Goal: Go to known website: Go to known website

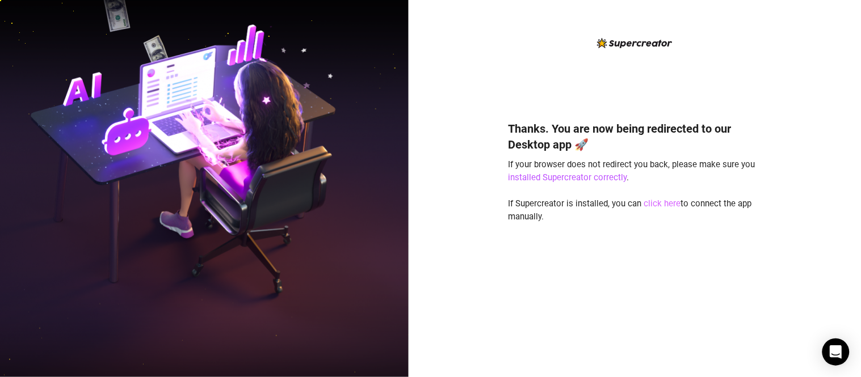
click at [665, 206] on link "click here" at bounding box center [662, 204] width 37 height 10
click at [651, 201] on link "click here" at bounding box center [662, 204] width 37 height 10
click at [658, 203] on link "click here" at bounding box center [662, 204] width 37 height 10
click at [649, 207] on link "click here" at bounding box center [662, 204] width 37 height 10
click at [657, 205] on link "click here" at bounding box center [662, 204] width 37 height 10
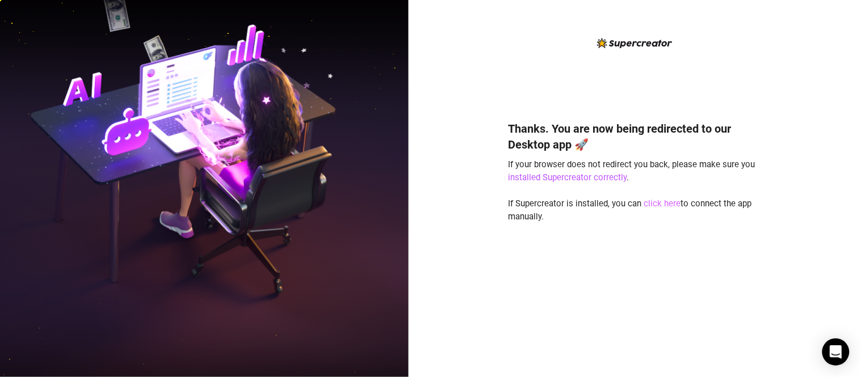
click at [663, 200] on link "click here" at bounding box center [662, 204] width 37 height 10
